Goal: Check status: Check status

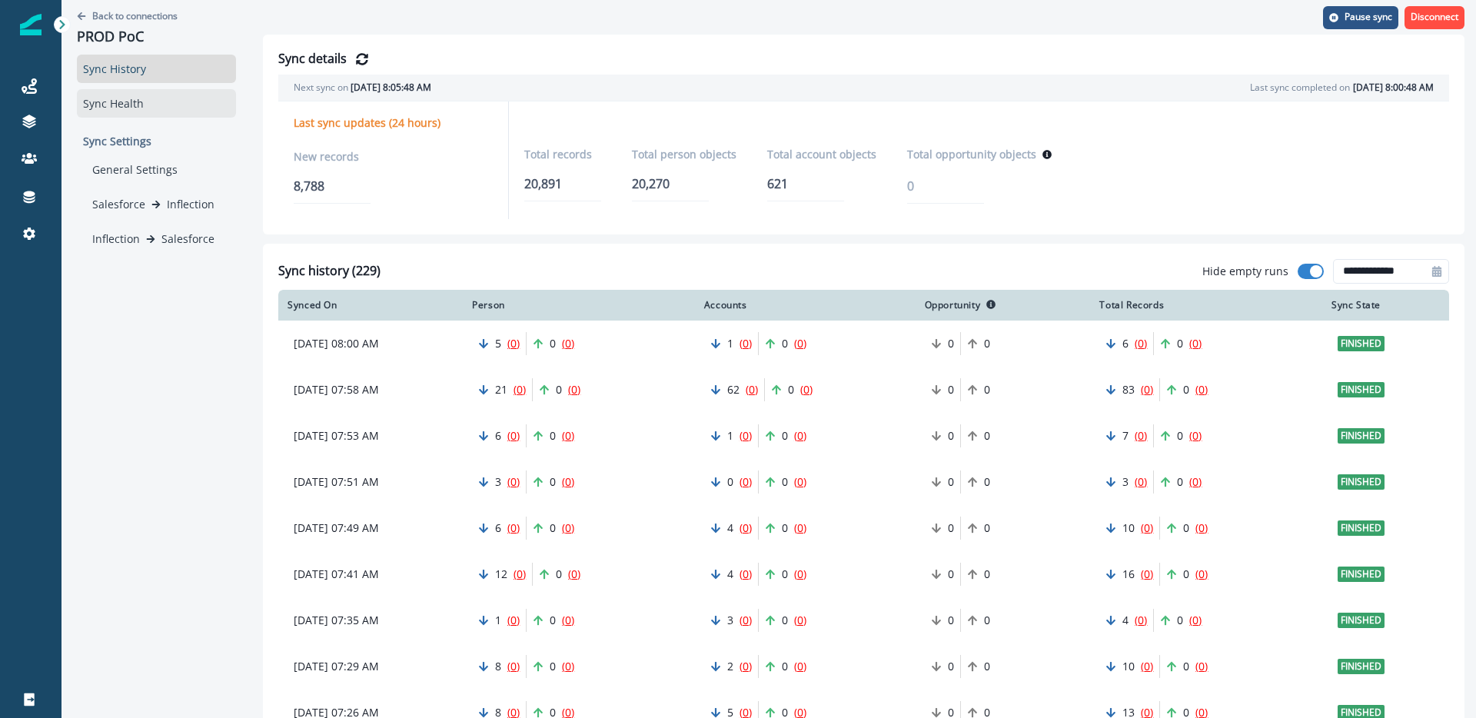
click at [147, 110] on div "Sync Health" at bounding box center [156, 103] width 159 height 28
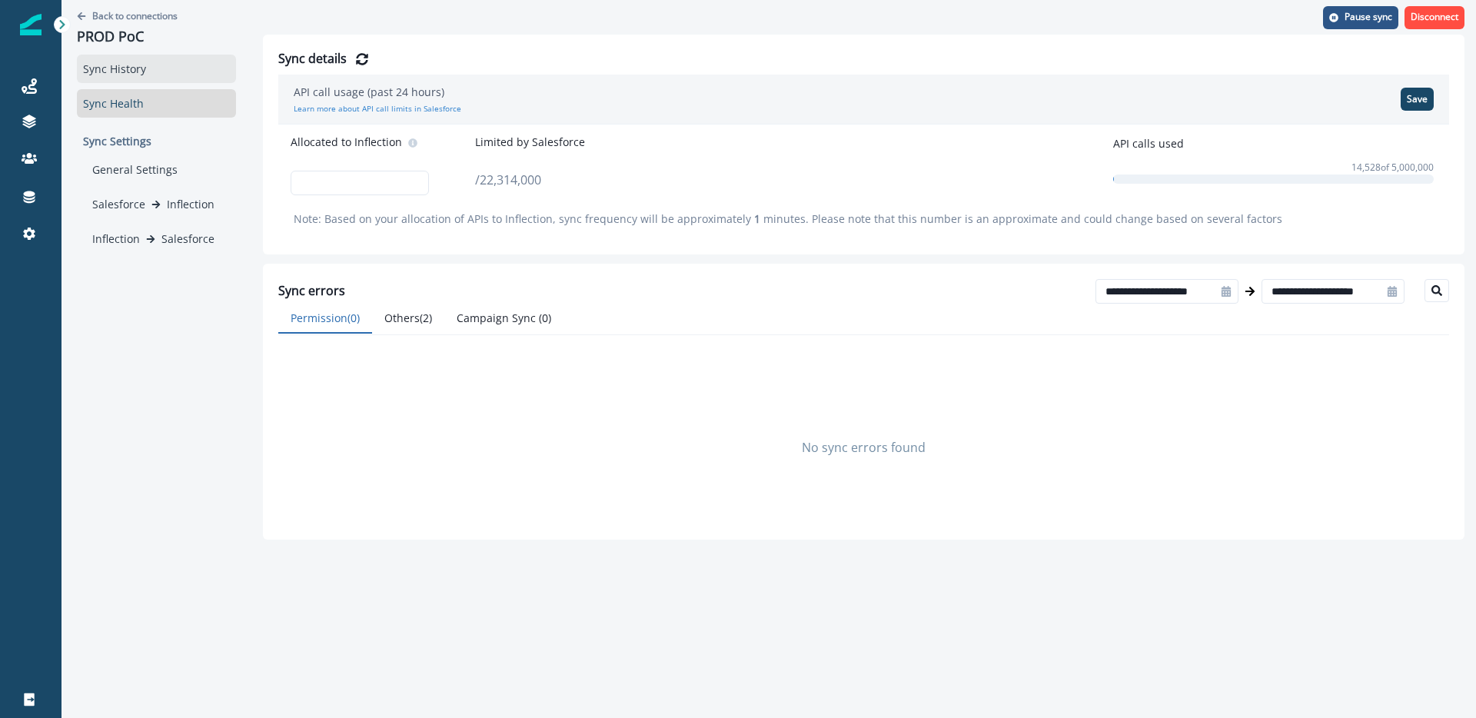
click at [172, 74] on div "Sync History" at bounding box center [156, 69] width 159 height 28
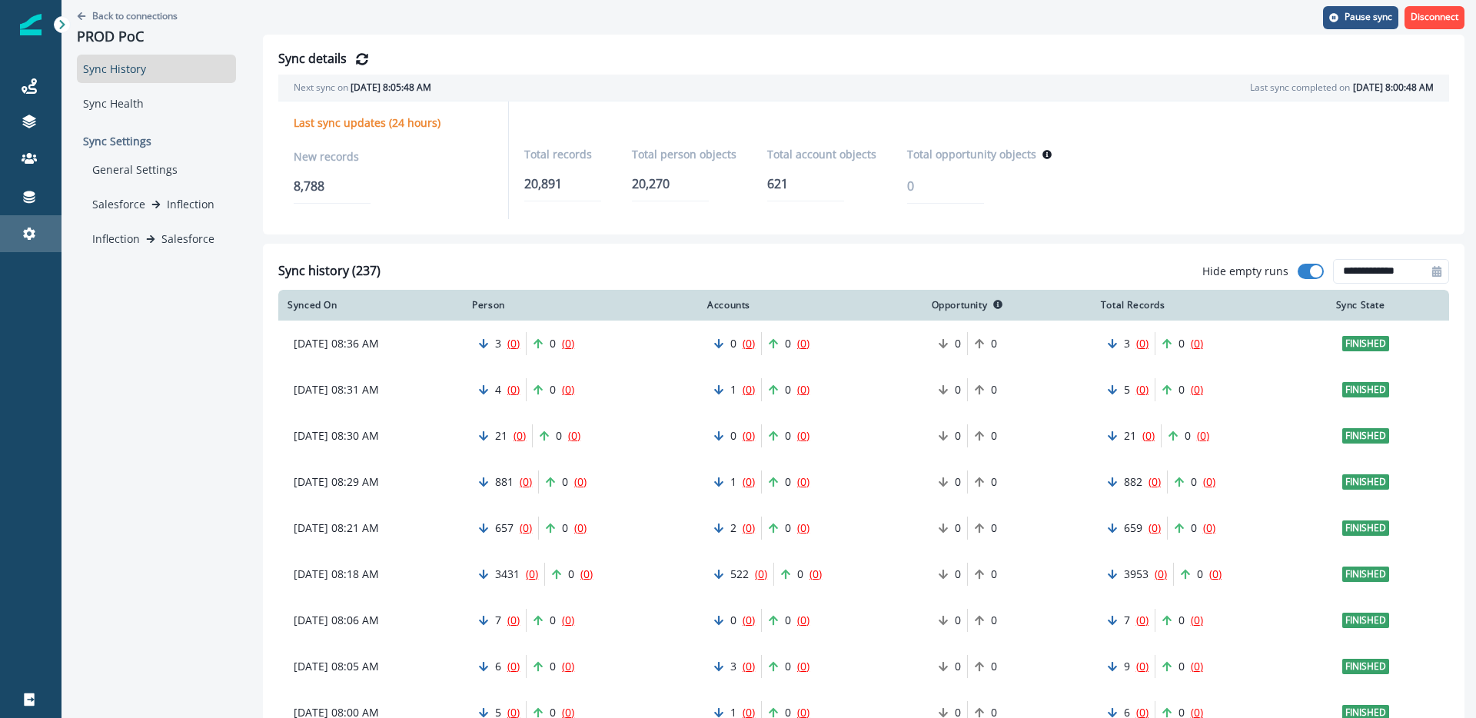
click at [29, 224] on div "Settings" at bounding box center [30, 233] width 49 height 18
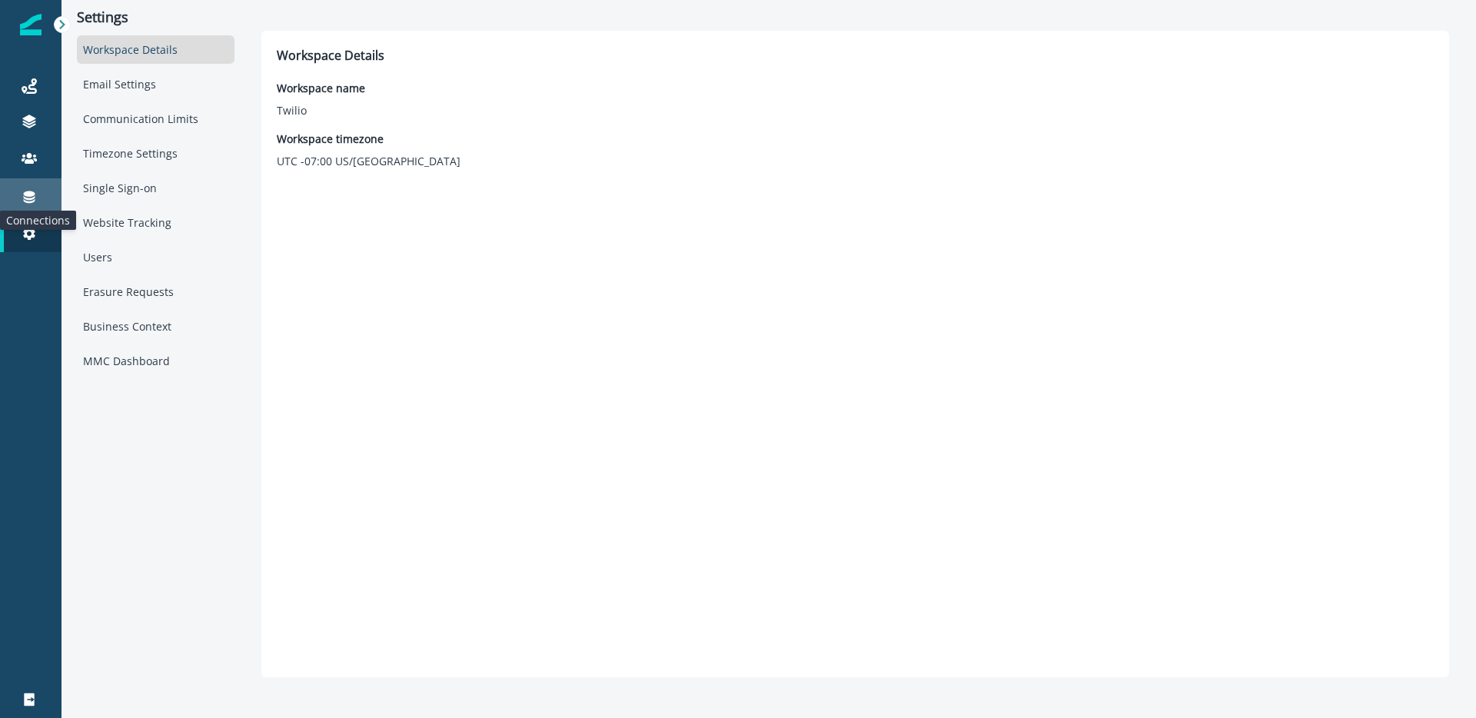
click at [26, 198] on icon at bounding box center [30, 197] width 12 height 12
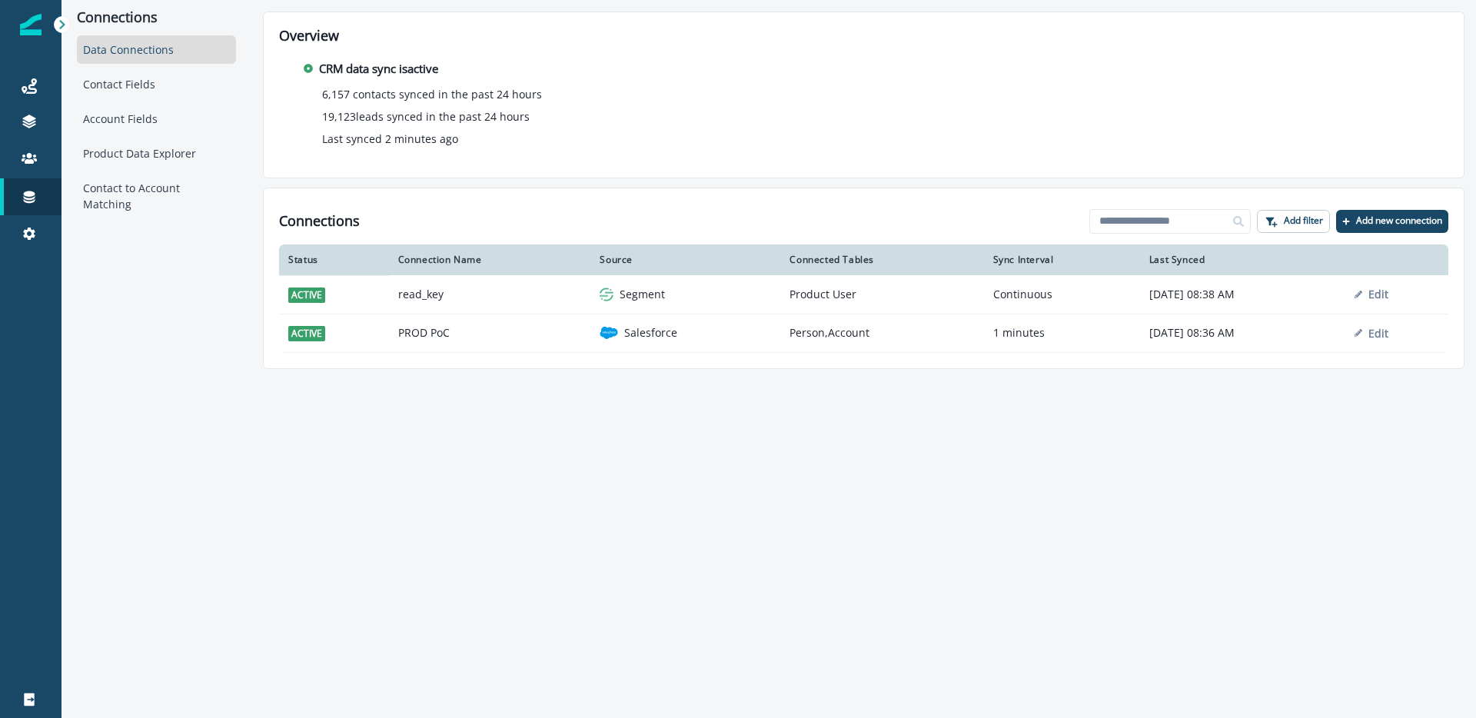
click at [487, 328] on td "PROD PoC" at bounding box center [490, 333] width 202 height 38
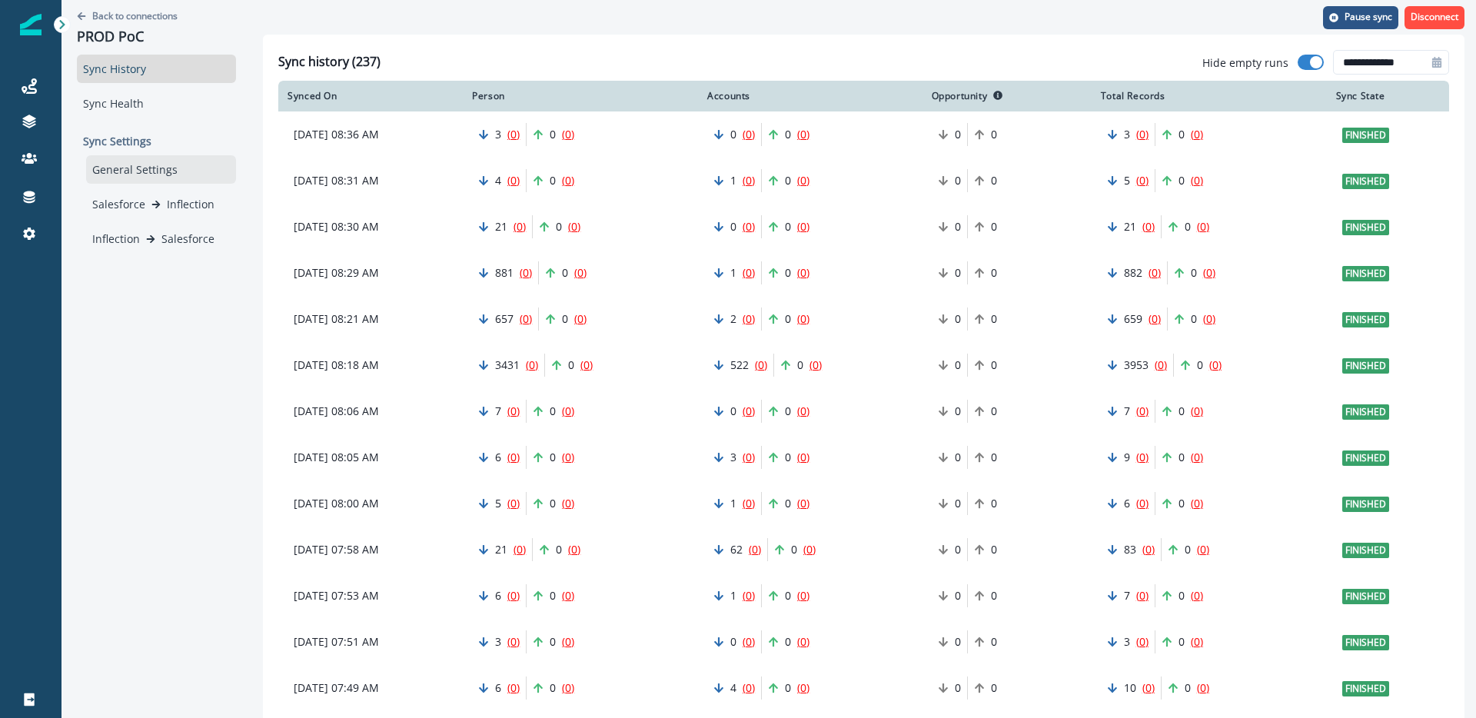
click at [155, 171] on div "General Settings" at bounding box center [161, 169] width 150 height 28
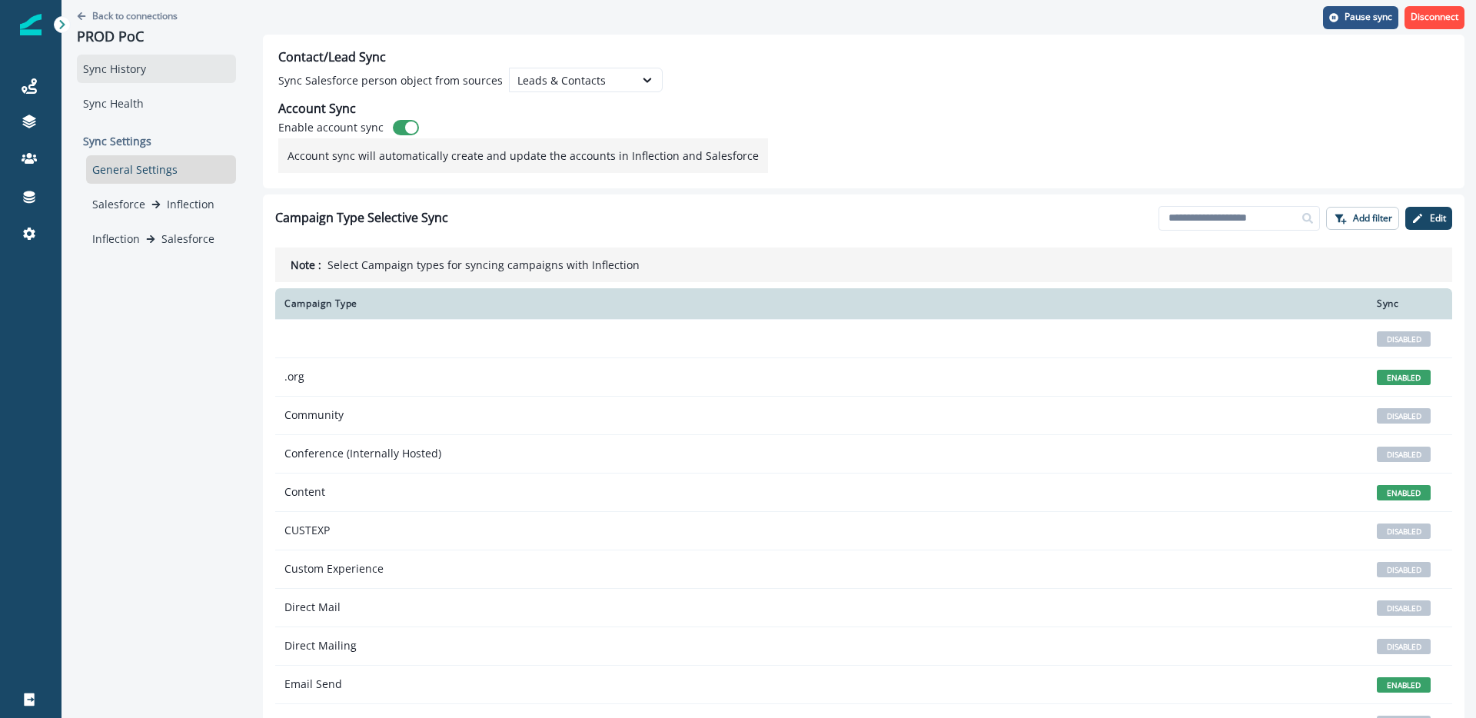
click at [166, 65] on div "Sync History" at bounding box center [156, 69] width 159 height 28
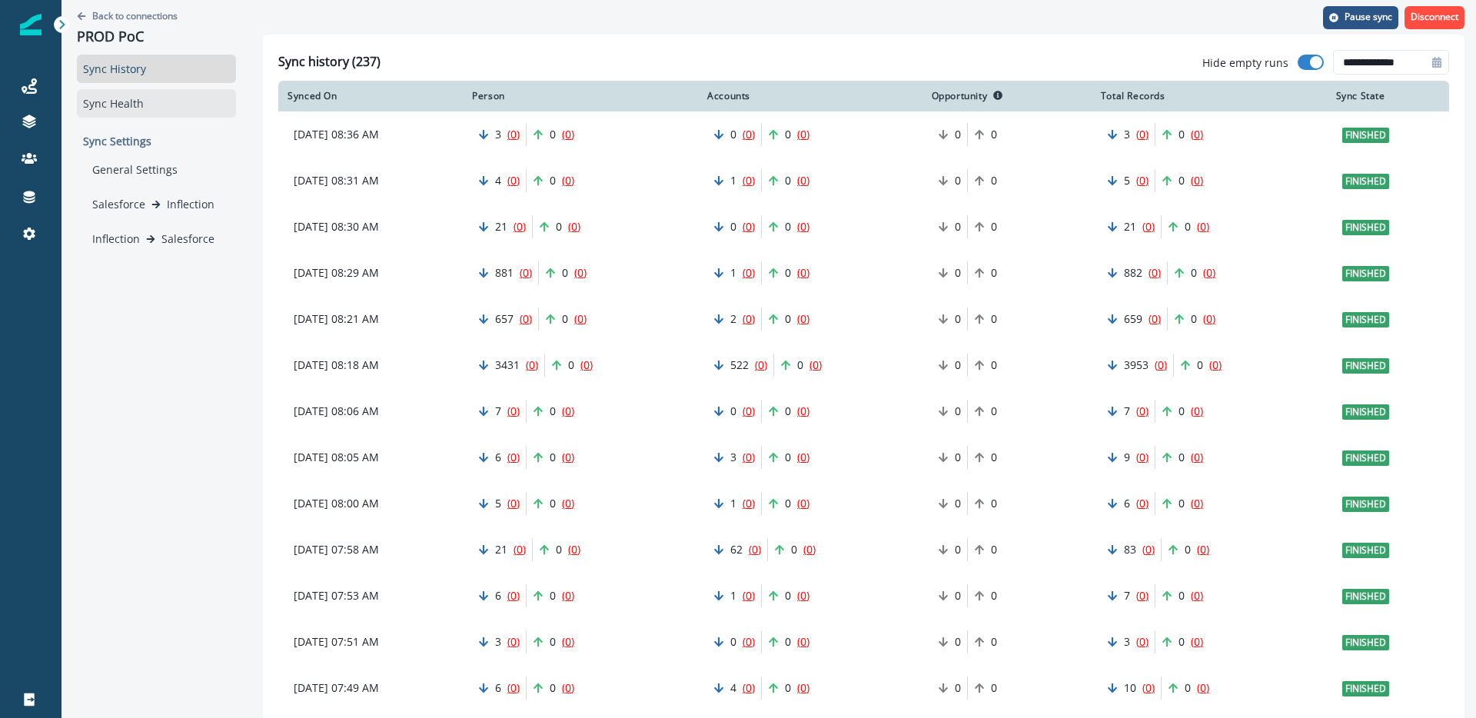
click at [157, 105] on div "Sync Health" at bounding box center [156, 103] width 159 height 28
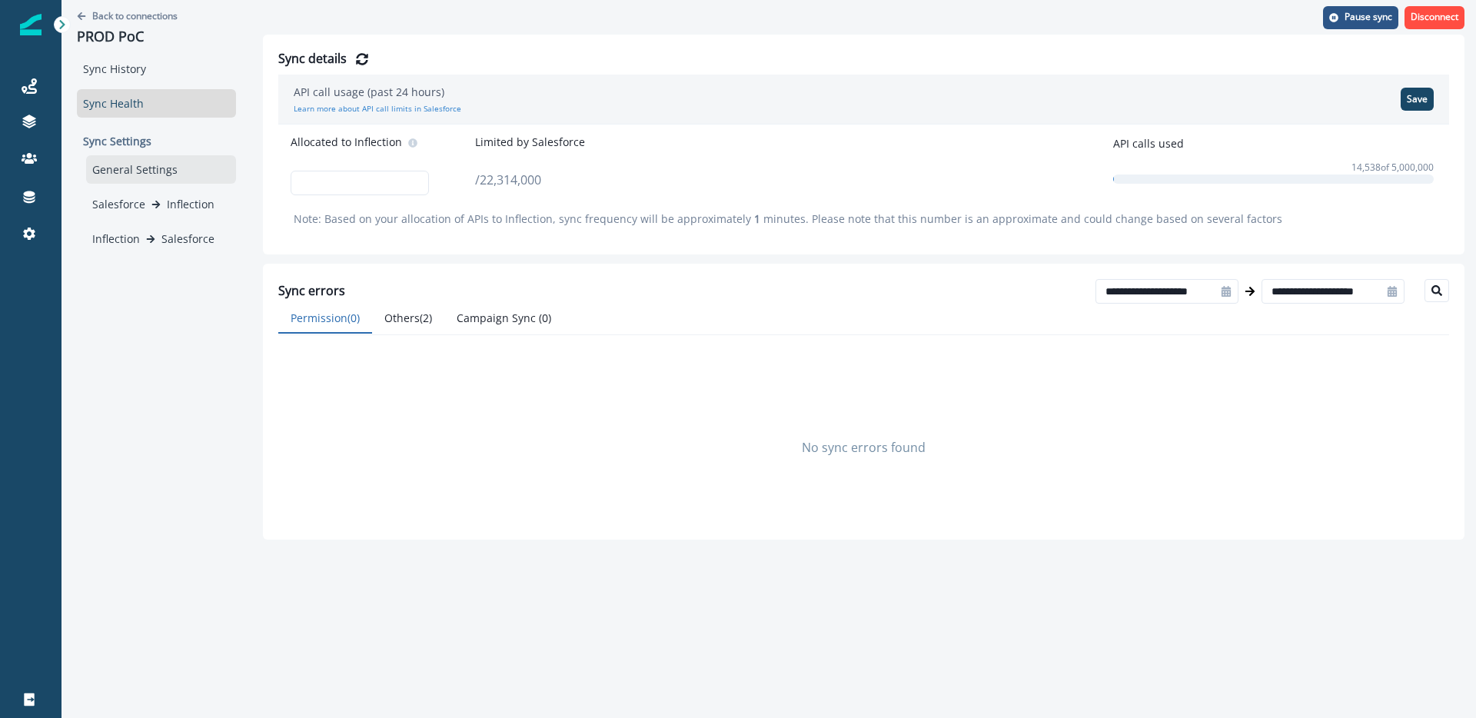
click at [127, 167] on div "General Settings" at bounding box center [161, 169] width 150 height 28
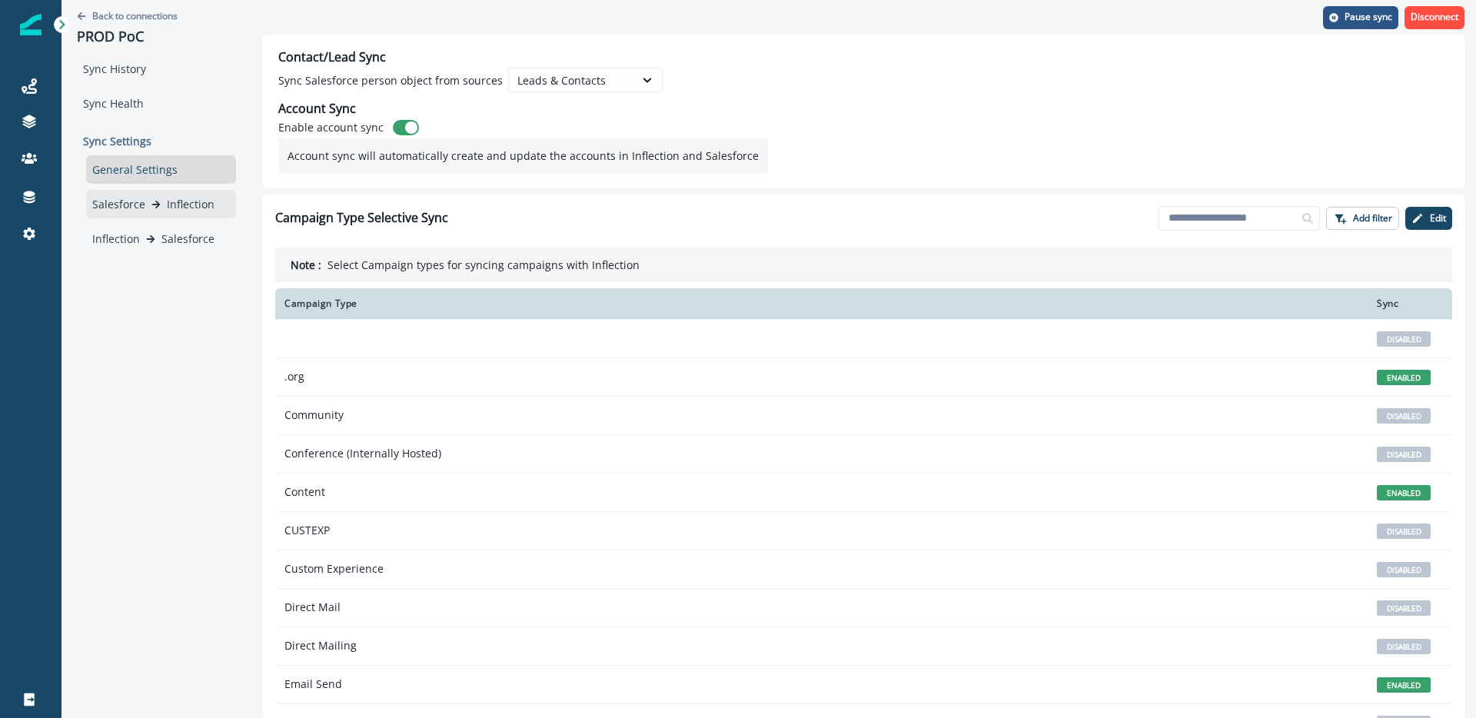
click at [127, 205] on p "Salesforce" at bounding box center [118, 204] width 53 height 16
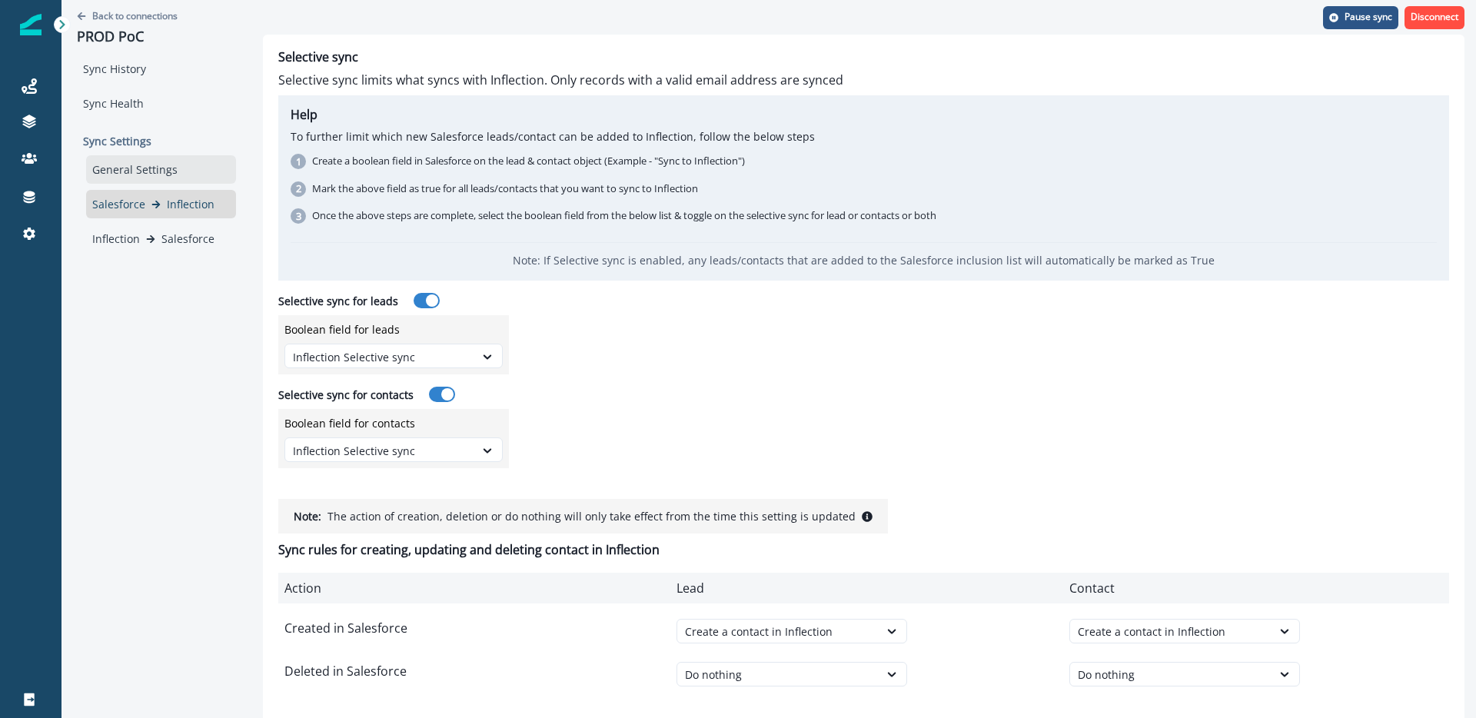
click at [134, 174] on div "General Settings" at bounding box center [161, 169] width 150 height 28
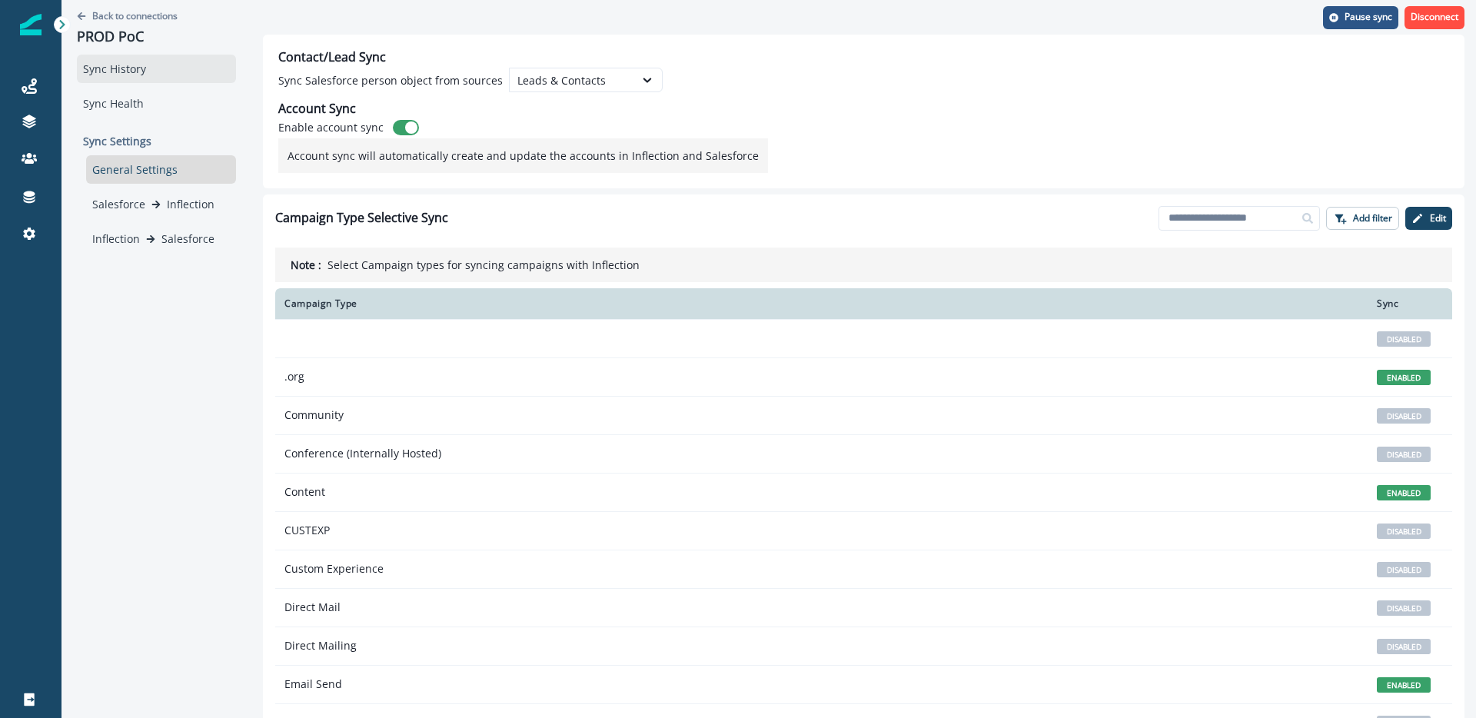
click at [113, 63] on div "Sync History" at bounding box center [156, 69] width 159 height 28
